Goal: Check status: Check status

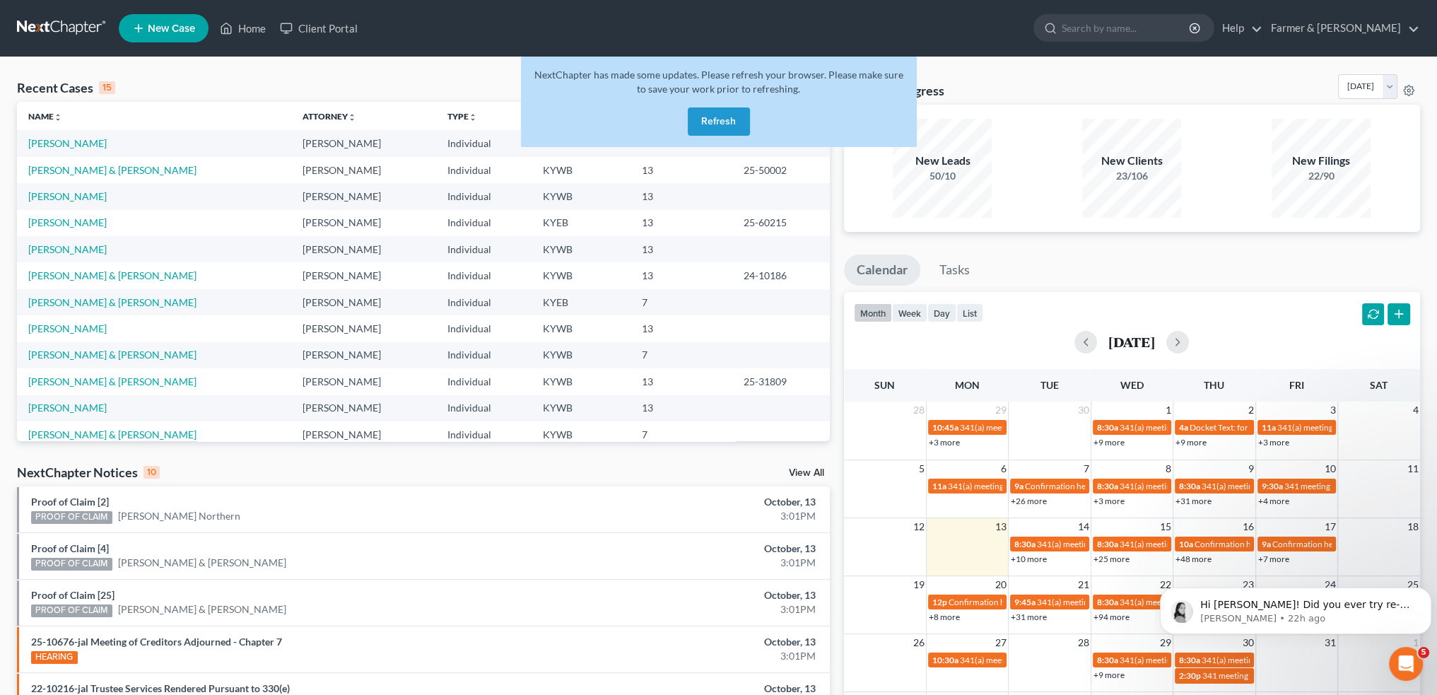
click at [706, 118] on button "Refresh" at bounding box center [719, 121] width 62 height 28
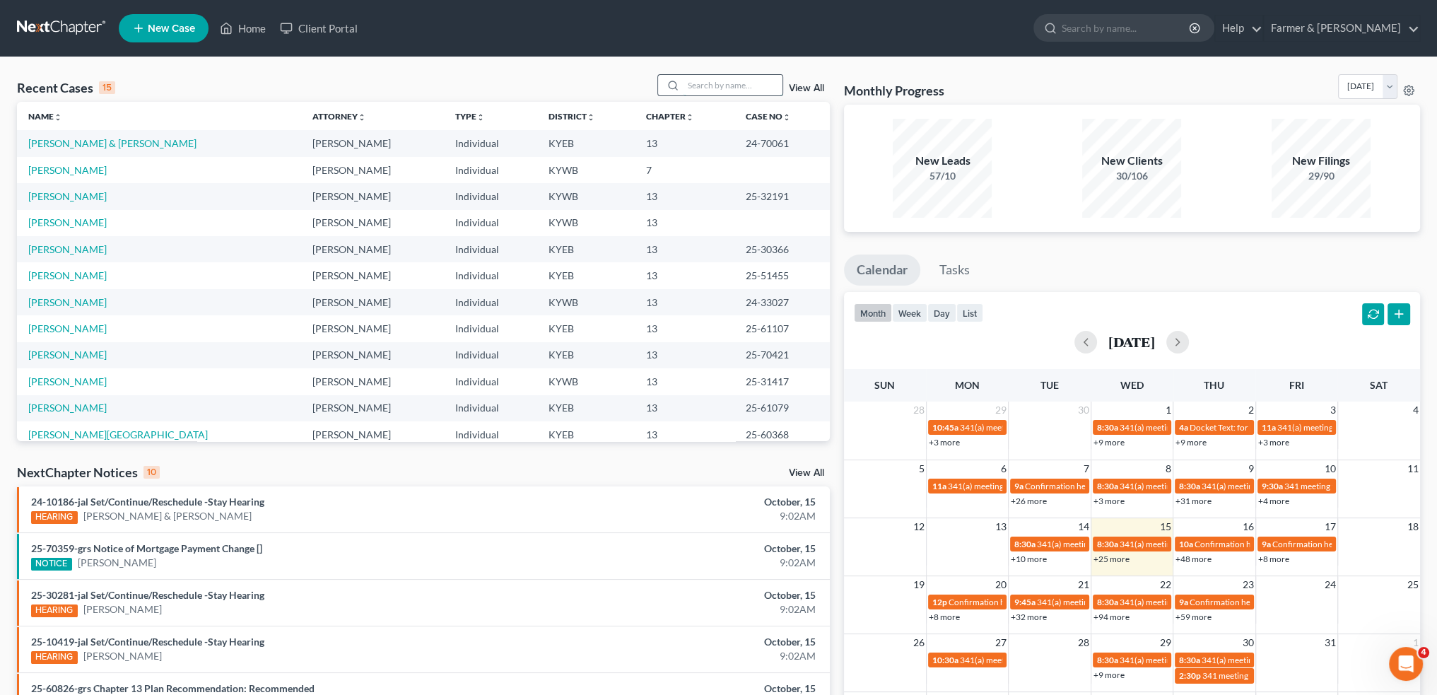
click at [718, 82] on input "search" at bounding box center [732, 85] width 99 height 20
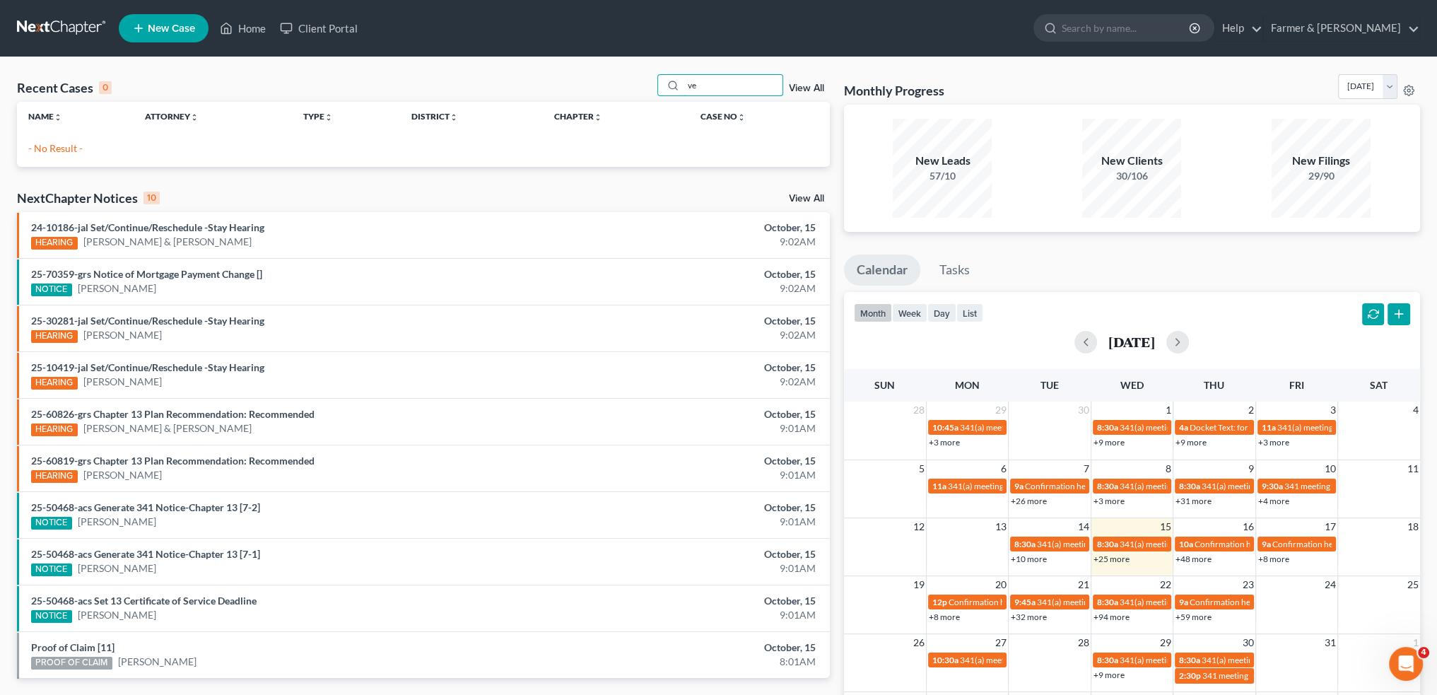
type input "v"
